Goal: Information Seeking & Learning: Learn about a topic

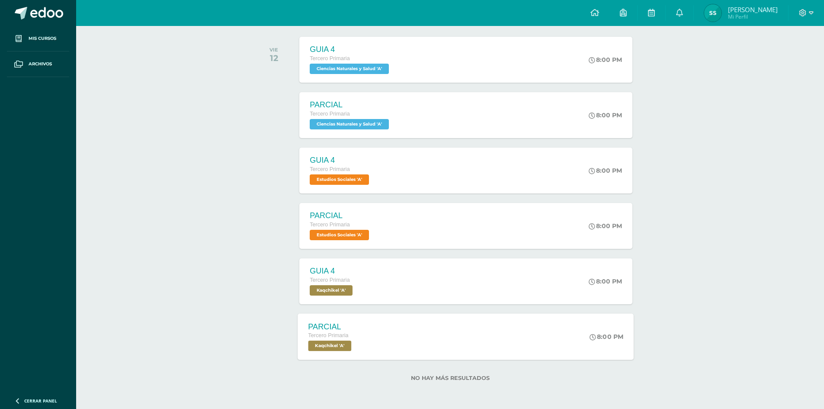
scroll to position [134, 0]
click at [499, 342] on div "PARCIAL Tercero Primaria Kaqchikel 'A' 8:00 PM PARCIAL [GEOGRAPHIC_DATA] Cargan…" at bounding box center [466, 336] width 336 height 46
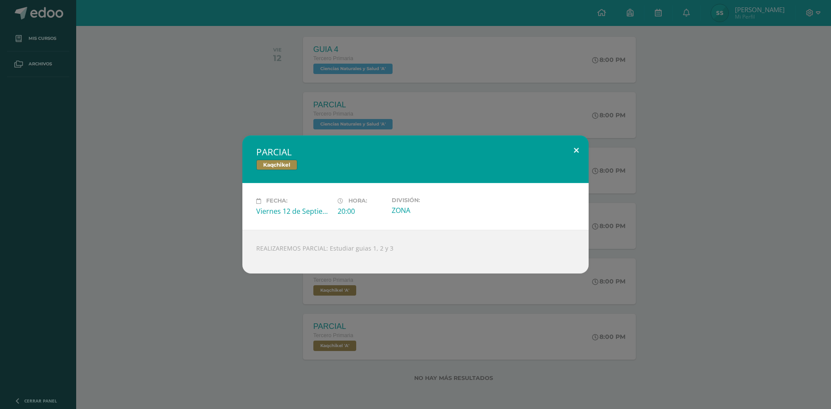
click at [572, 150] on button at bounding box center [576, 149] width 25 height 29
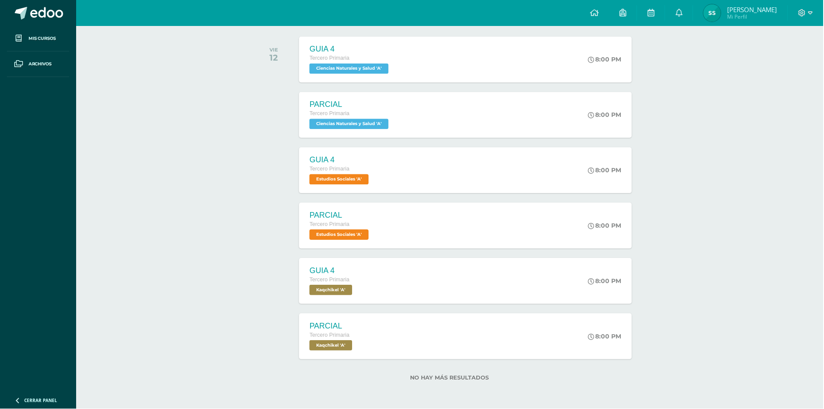
click at [390, 300] on div "GUIA 4 Tercero Primaria Kaqchikel 'A' 8:00 PM GUIA 4 [GEOGRAPHIC_DATA] Cargando…" at bounding box center [466, 281] width 333 height 46
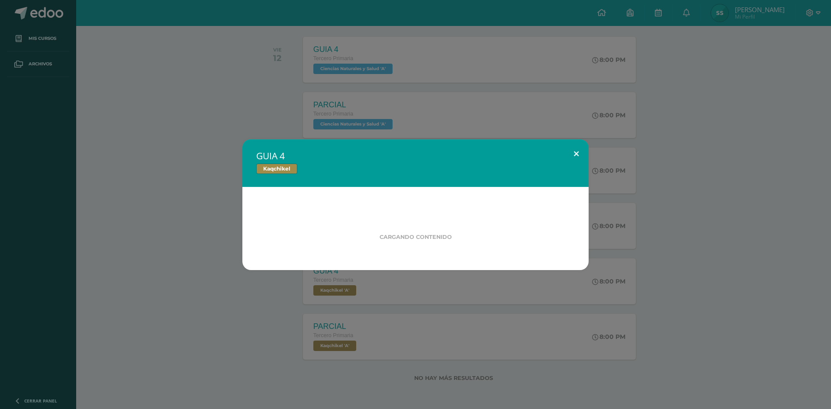
click at [578, 149] on button at bounding box center [576, 153] width 25 height 29
